Goal: Task Accomplishment & Management: Complete application form

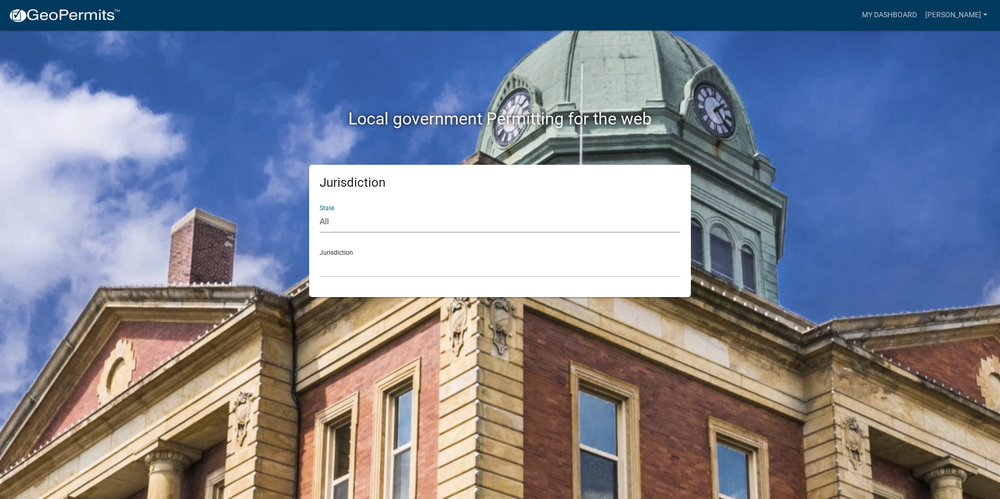
select select "[US_STATE]"
click at [320, 211] on select "All [US_STATE] [US_STATE] [US_STATE] [US_STATE] [US_STATE] [US_STATE] [US_STATE…" at bounding box center [500, 221] width 361 height 21
click at [336, 275] on select "[GEOGRAPHIC_DATA], [US_STATE] [GEOGRAPHIC_DATA], [US_STATE] [GEOGRAPHIC_DATA], …" at bounding box center [500, 266] width 361 height 21
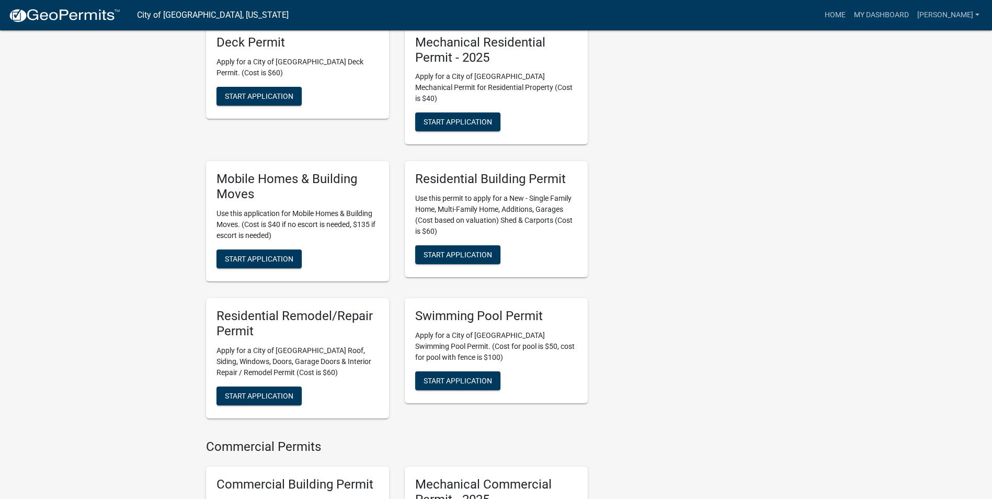
scroll to position [523, 0]
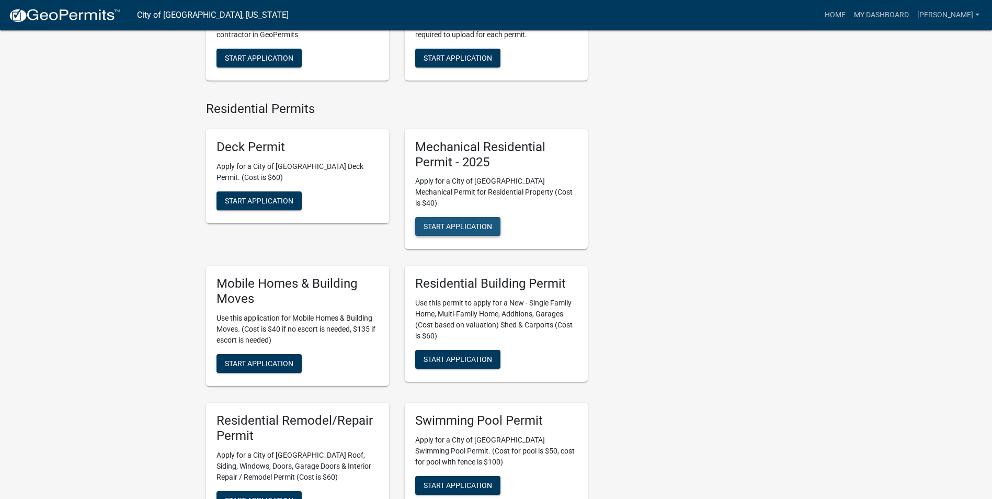
click at [466, 217] on button "Start Application" at bounding box center [457, 226] width 85 height 19
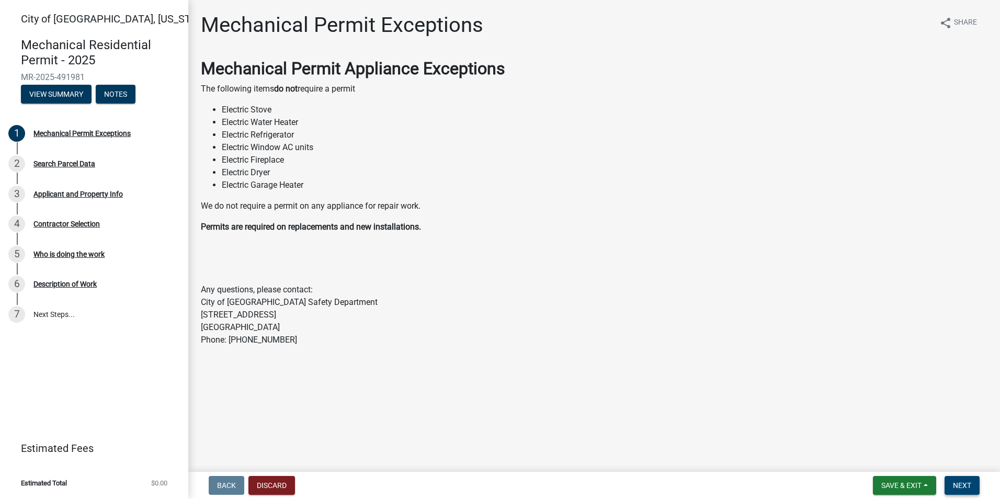
click at [966, 492] on button "Next" at bounding box center [961, 485] width 35 height 19
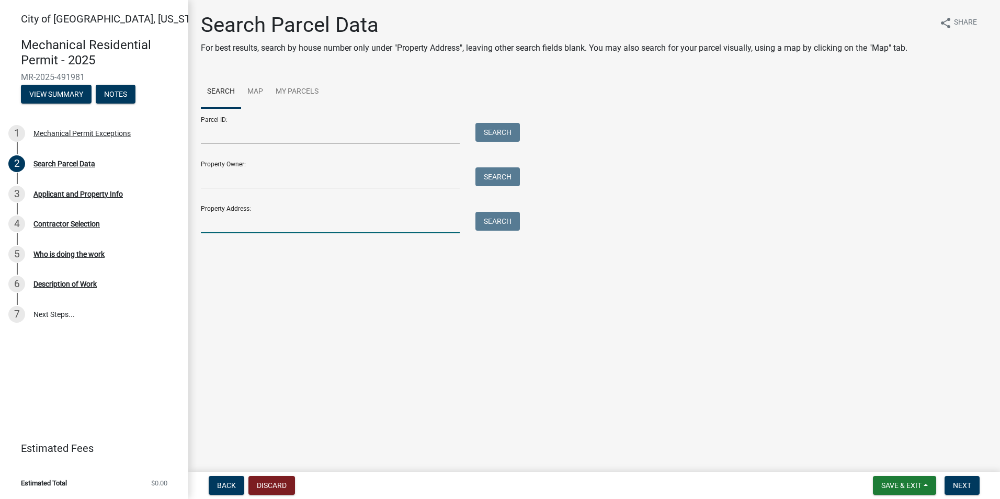
click at [248, 216] on input "Property Address:" at bounding box center [330, 222] width 259 height 21
click at [496, 222] on button "Search" at bounding box center [497, 221] width 44 height 19
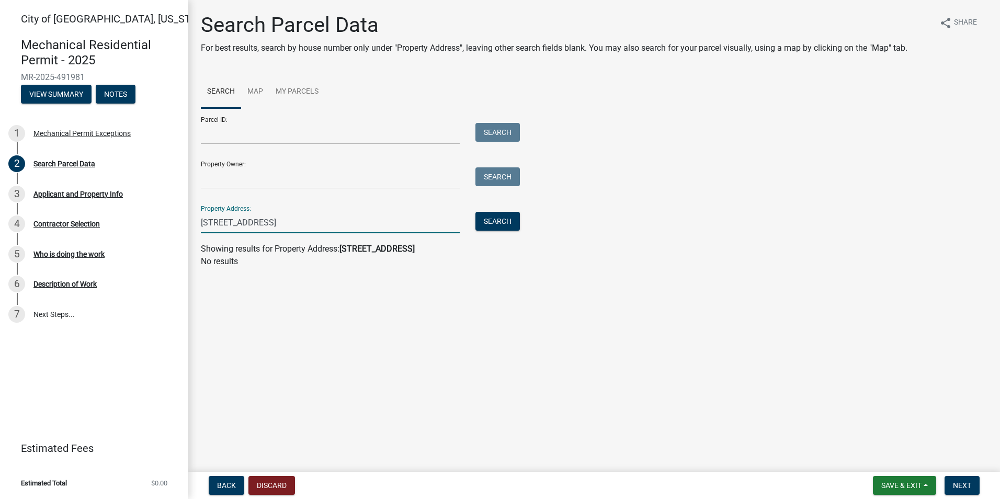
click at [249, 221] on input "[STREET_ADDRESS]" at bounding box center [330, 222] width 259 height 21
drag, startPoint x: 249, startPoint y: 221, endPoint x: 178, endPoint y: 221, distance: 71.6
click at [178, 221] on div "City of [GEOGRAPHIC_DATA], [US_STATE] Mechanical Residential Permit - 2025 MR-2…" at bounding box center [500, 249] width 1000 height 499
type input "106 3rd north"
click at [508, 220] on button "Search" at bounding box center [497, 221] width 44 height 19
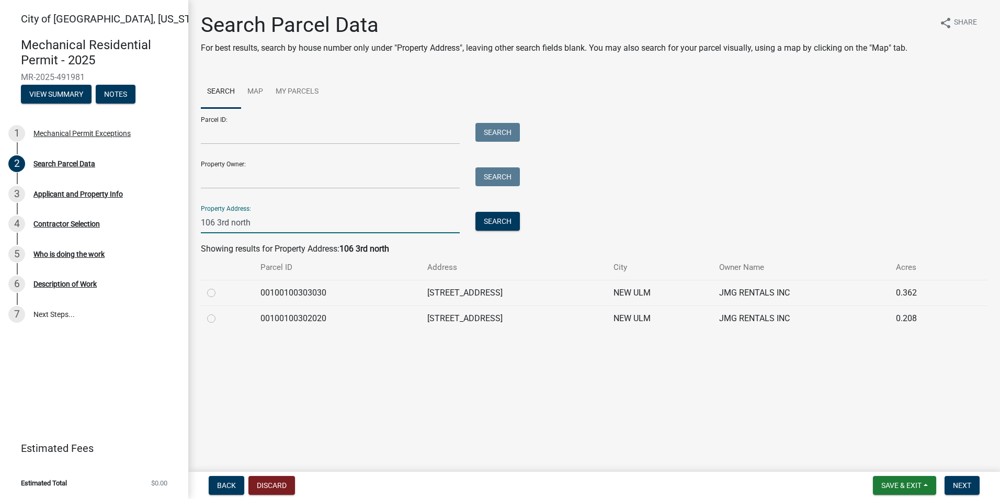
click at [265, 222] on input "106 3rd north" at bounding box center [330, 222] width 259 height 21
click at [257, 86] on link "Map" at bounding box center [255, 91] width 28 height 33
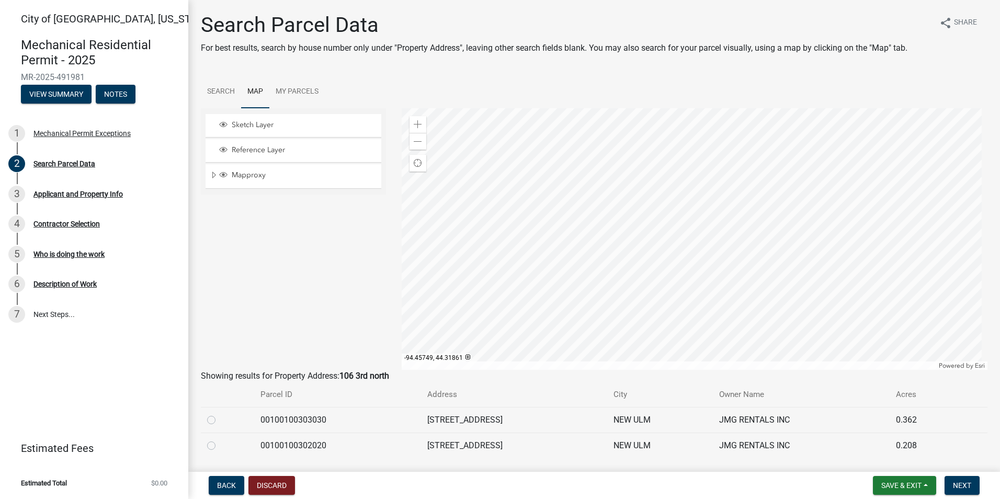
click at [643, 318] on div at bounding box center [695, 238] width 586 height 261
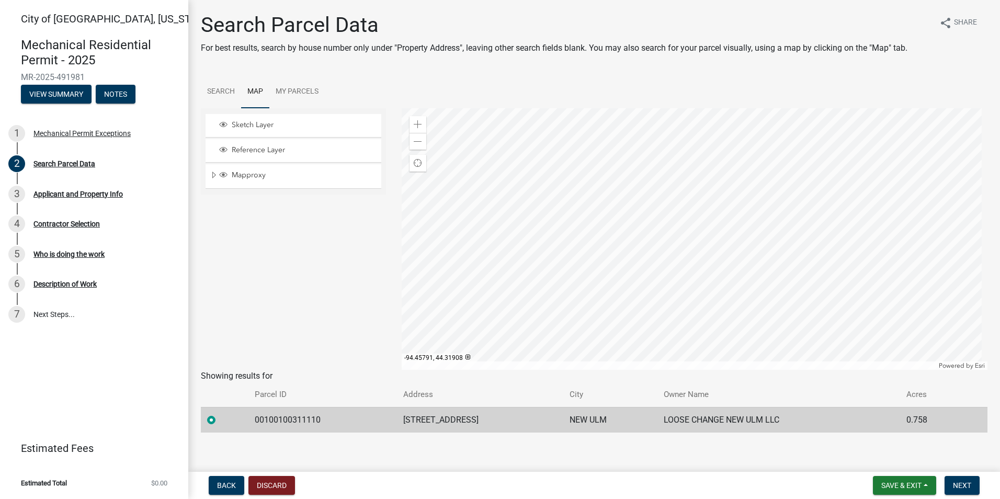
click at [588, 231] on div at bounding box center [695, 238] width 586 height 261
click at [562, 203] on div at bounding box center [695, 238] width 586 height 261
click at [554, 190] on div at bounding box center [695, 238] width 586 height 261
click at [557, 203] on div at bounding box center [695, 238] width 586 height 261
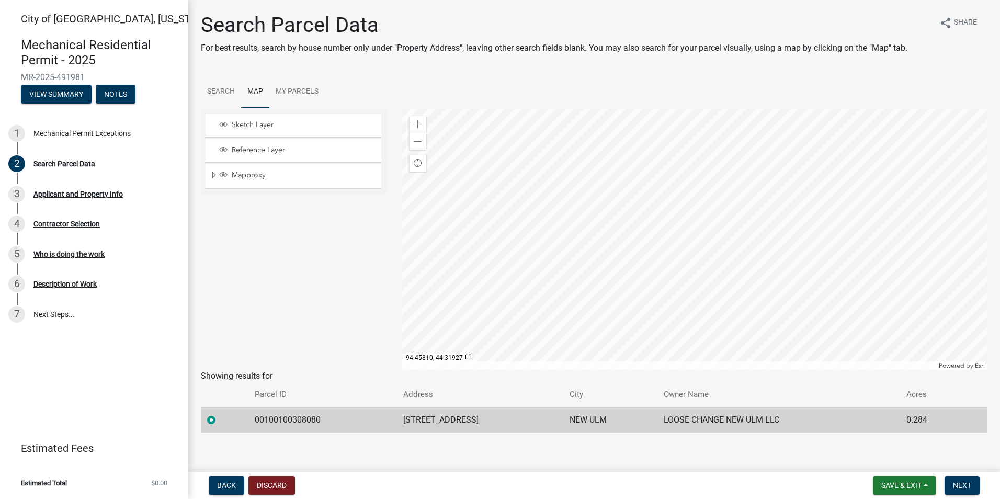
click at [575, 190] on div at bounding box center [695, 238] width 586 height 261
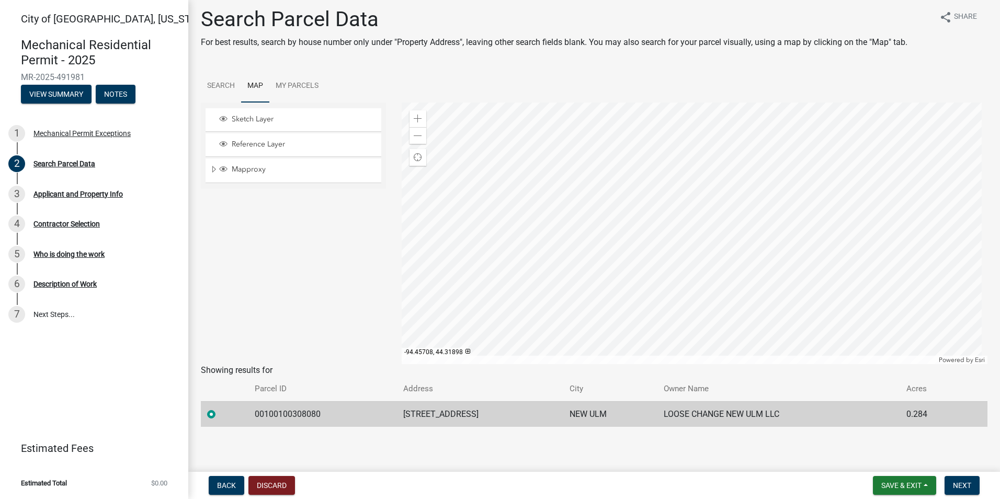
click at [841, 292] on div at bounding box center [695, 232] width 586 height 261
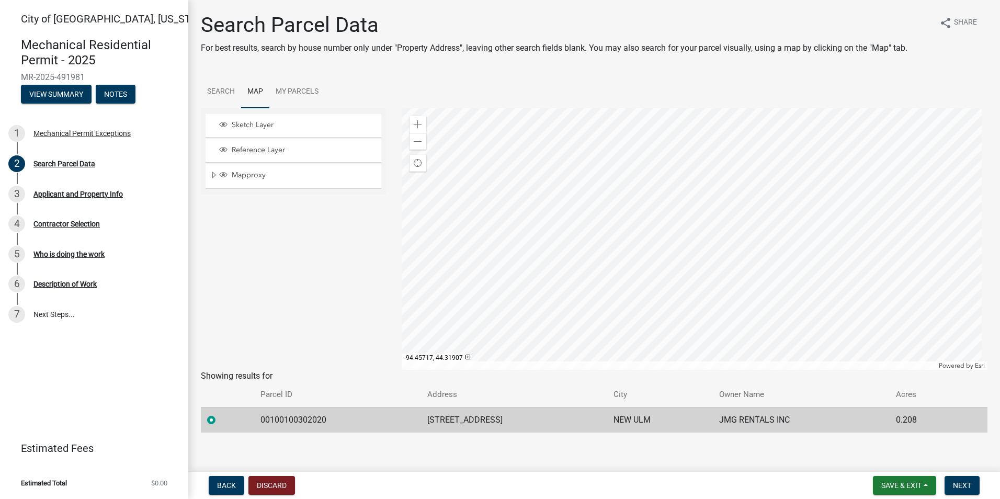
click at [819, 264] on div at bounding box center [695, 238] width 586 height 261
click at [930, 292] on div at bounding box center [695, 238] width 586 height 261
click at [849, 314] on div at bounding box center [695, 238] width 586 height 261
click at [414, 142] on span at bounding box center [418, 142] width 8 height 8
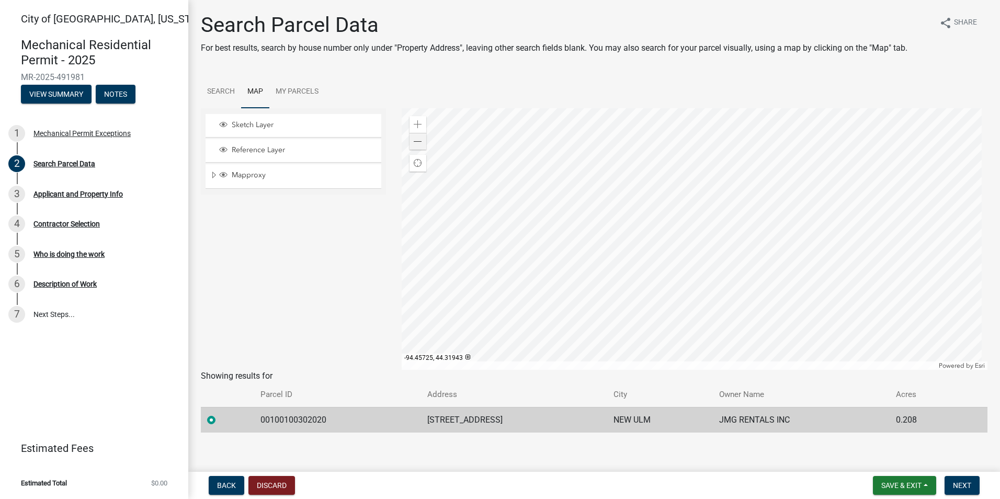
click at [716, 212] on div at bounding box center [695, 238] width 586 height 261
click at [713, 191] on div at bounding box center [695, 238] width 586 height 261
click at [692, 207] on div at bounding box center [695, 238] width 586 height 261
click at [726, 236] on div at bounding box center [695, 238] width 586 height 261
click at [725, 264] on div at bounding box center [695, 238] width 586 height 261
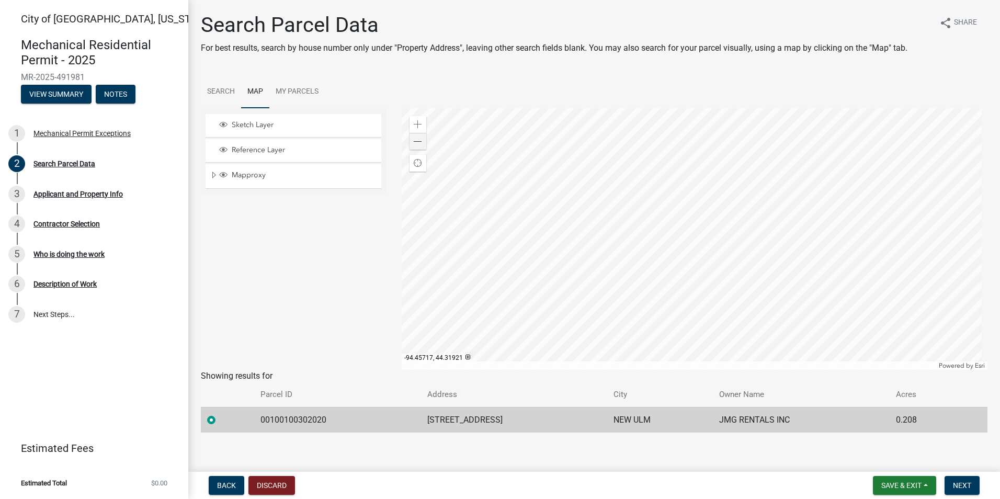
click at [722, 233] on div at bounding box center [695, 238] width 586 height 261
